Goal: Find specific page/section: Find specific page/section

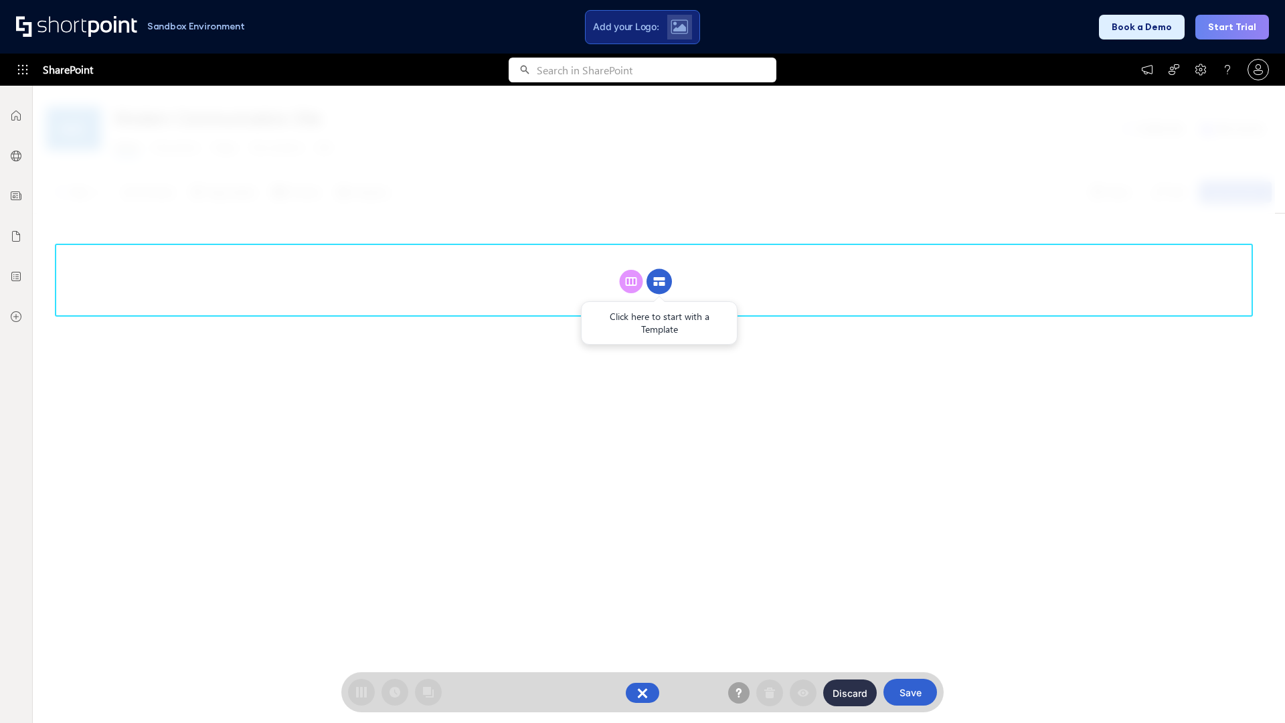
click at [659, 269] on circle at bounding box center [658, 281] width 25 height 25
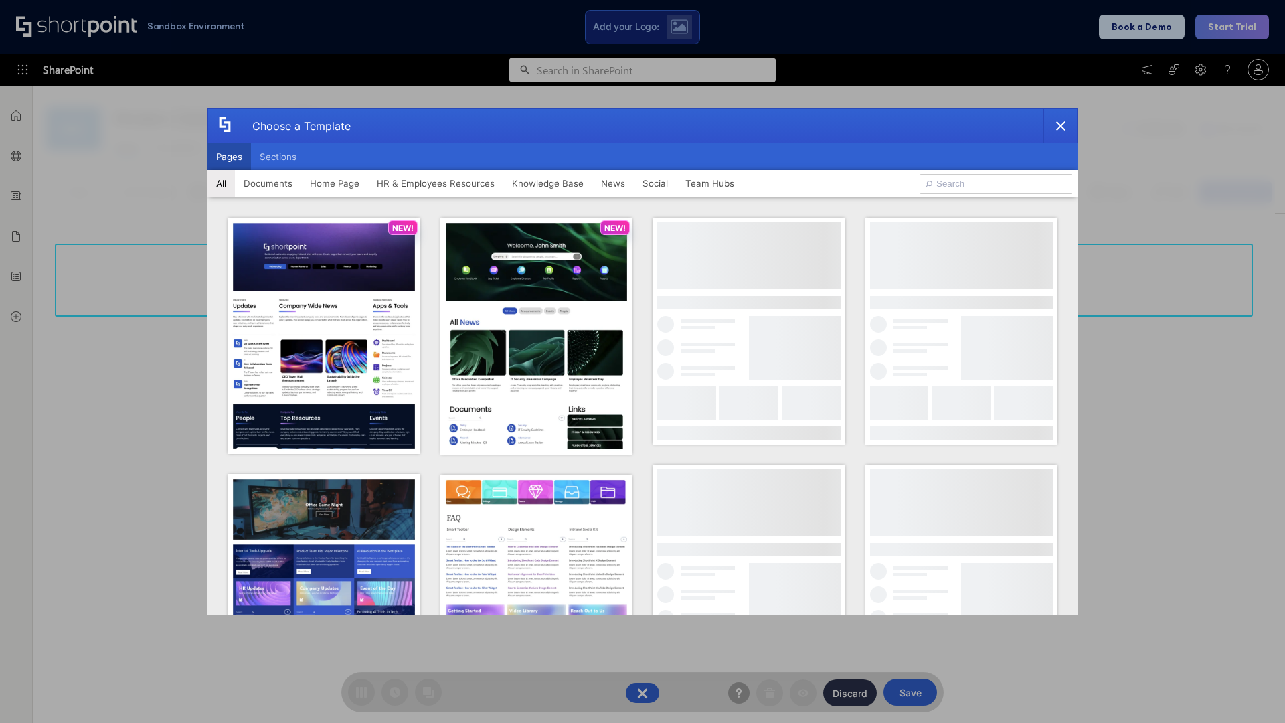
scroll to position [183, 0]
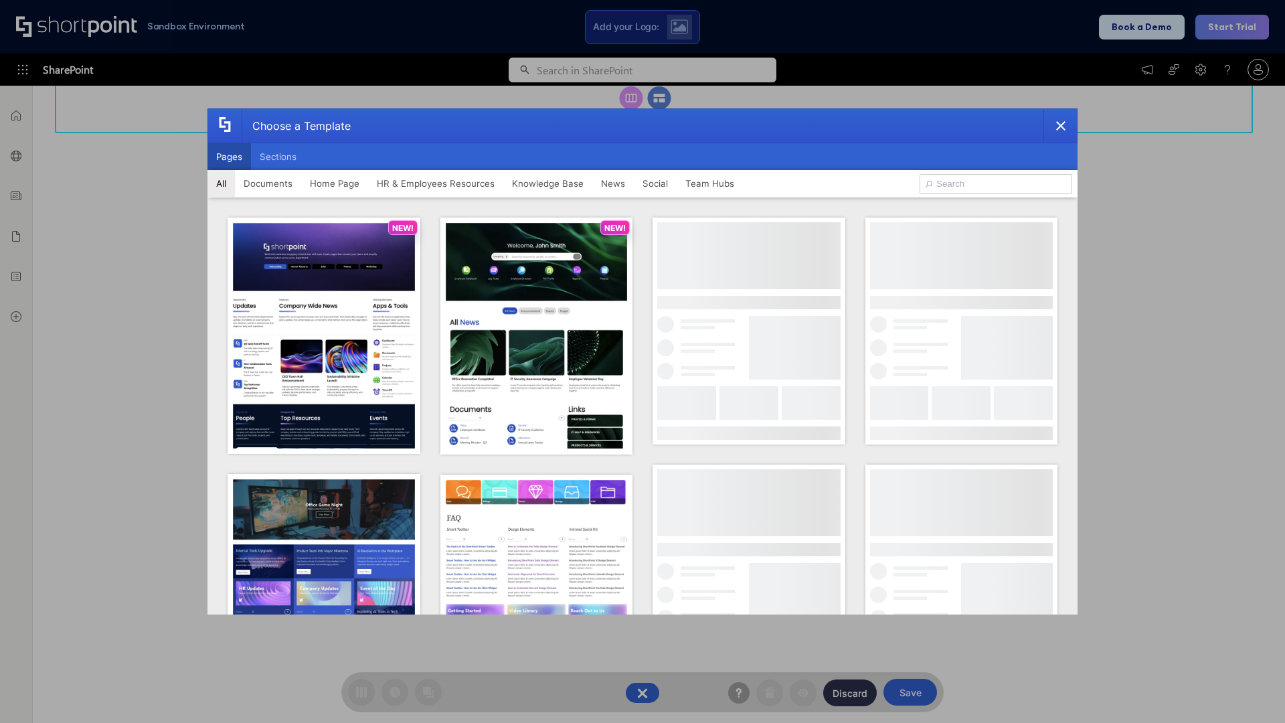
click at [229, 157] on button "Pages" at bounding box center [228, 156] width 43 height 27
type input "Team Hub 1"
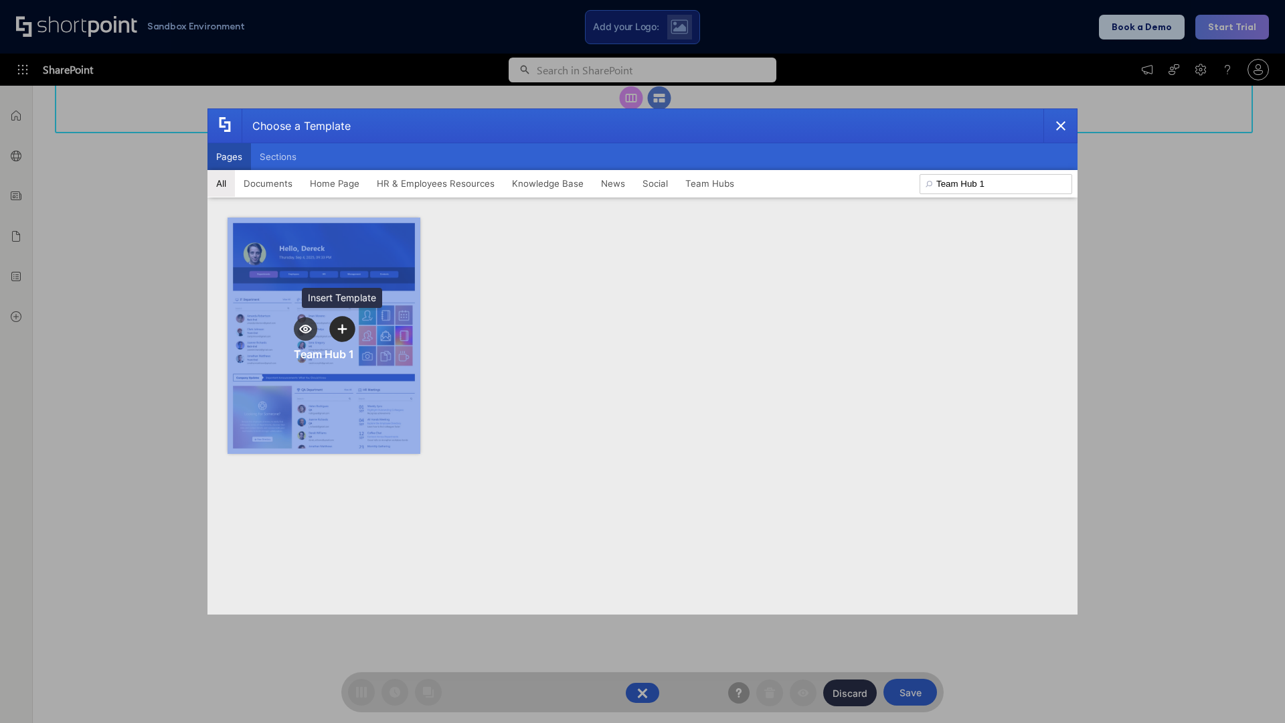
click at [342, 329] on icon "template selector" at bounding box center [341, 328] width 9 height 9
